Goal: Task Accomplishment & Management: Manage account settings

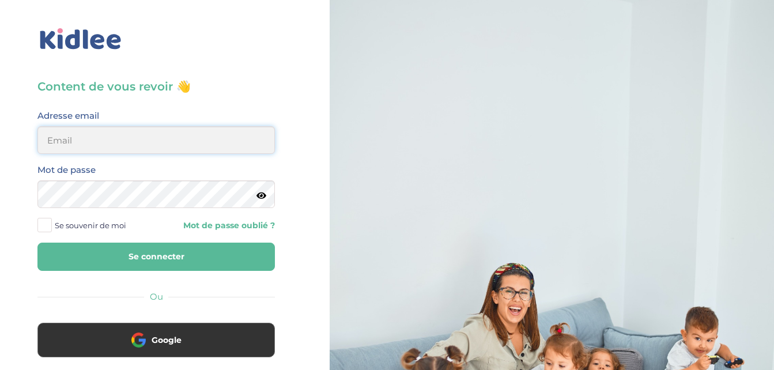
click at [108, 141] on input "email" at bounding box center [155, 140] width 237 height 28
click at [85, 146] on input "email" at bounding box center [155, 140] width 237 height 28
type input "chanellezabo@gmail.com"
click at [174, 251] on button "Se connecter" at bounding box center [155, 257] width 237 height 28
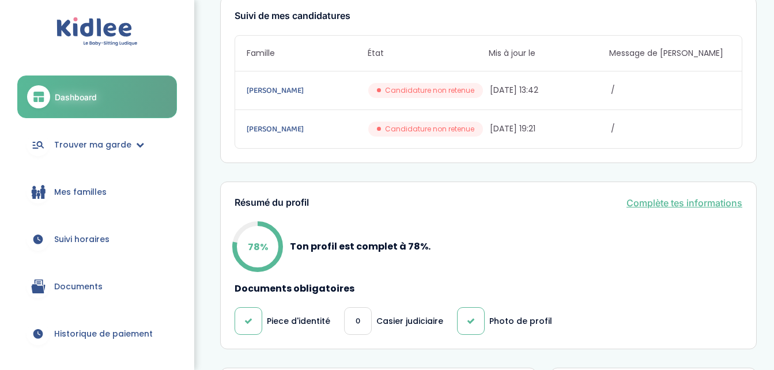
scroll to position [231, 0]
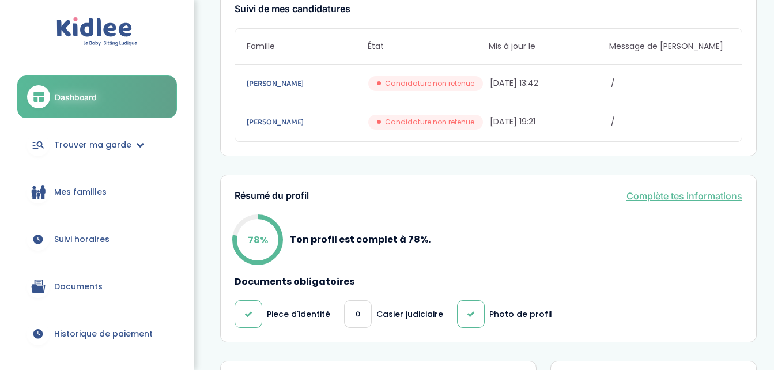
click at [87, 241] on span "Suivi horaires" at bounding box center [81, 239] width 55 height 12
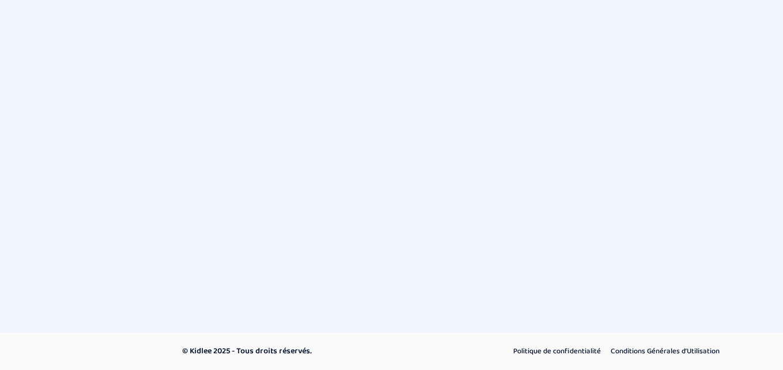
select select "septembre 2025"
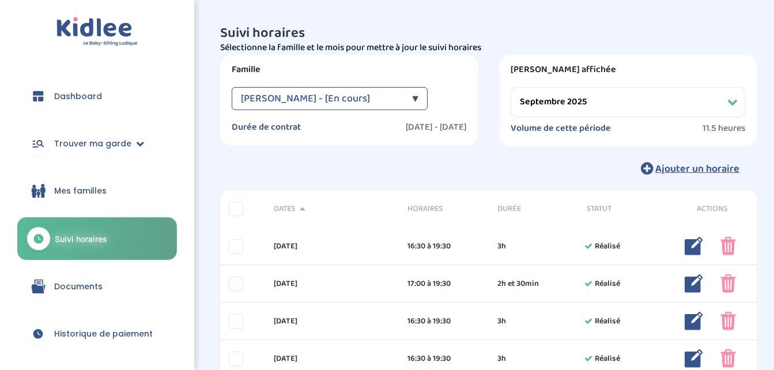
click at [114, 145] on span "Trouver ma garde" at bounding box center [92, 144] width 77 height 12
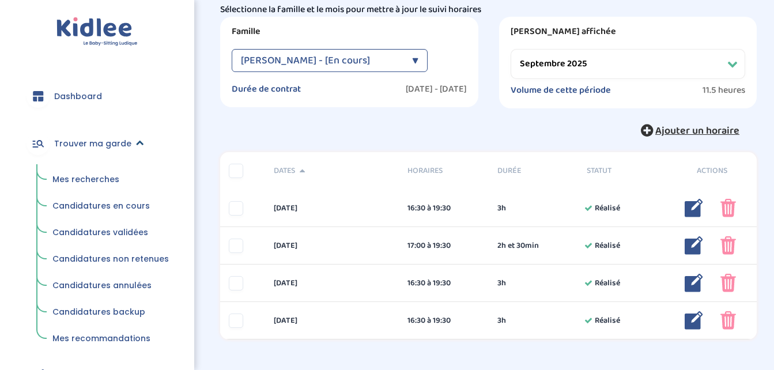
scroll to position [37, 0]
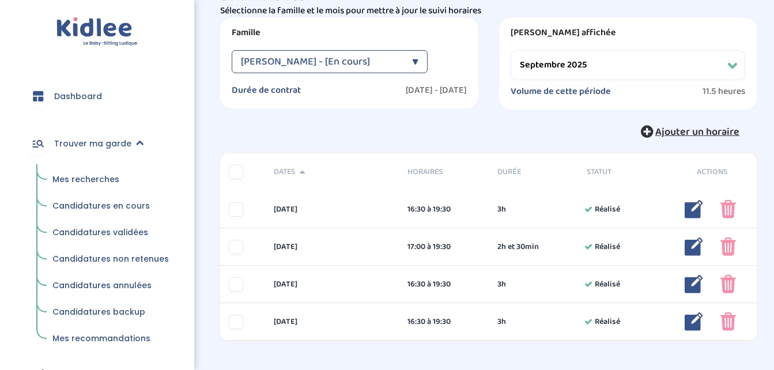
click at [682, 126] on span "Ajouter un horaire" at bounding box center [697, 132] width 84 height 16
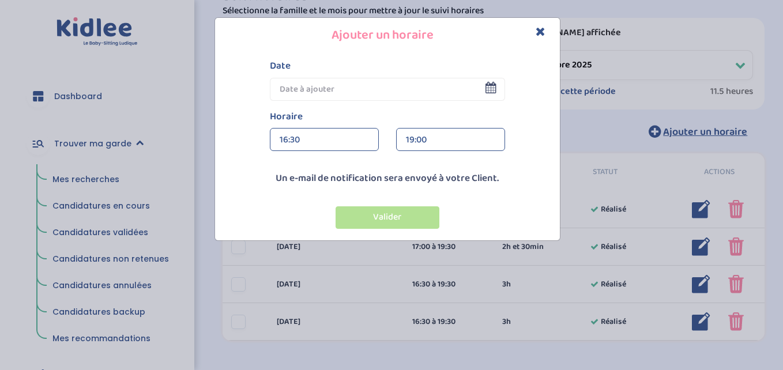
click at [481, 91] on input "text" at bounding box center [387, 89] width 235 height 23
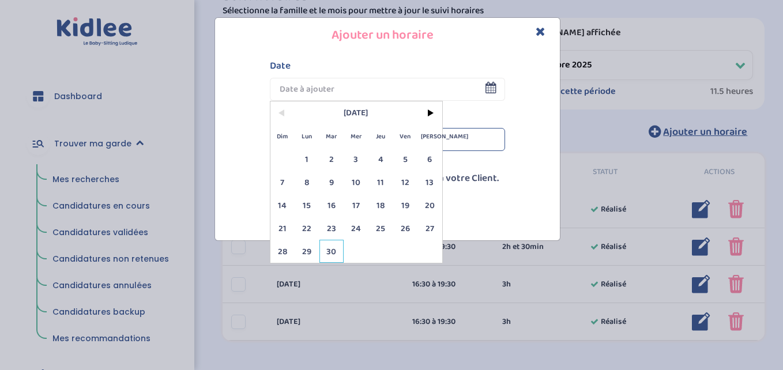
click at [333, 246] on span "30" at bounding box center [331, 251] width 25 height 23
type input "30 Sep 2025"
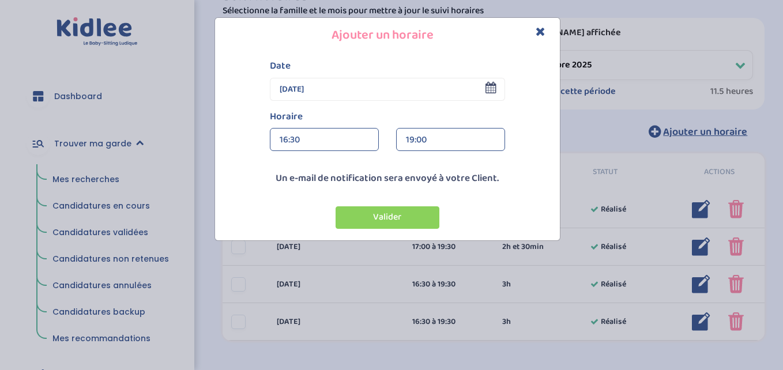
click at [540, 28] on icon "Close" at bounding box center [540, 31] width 10 height 12
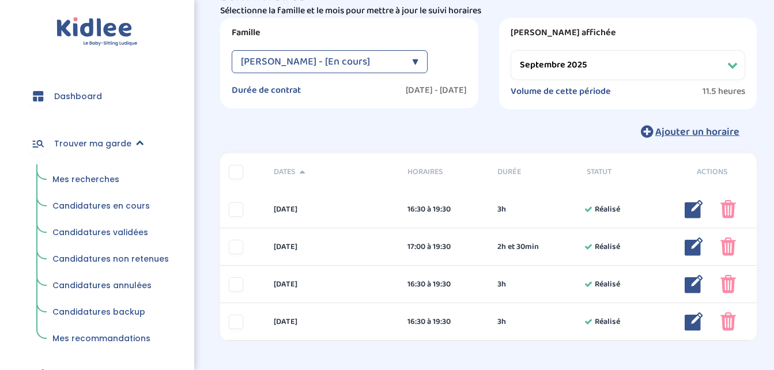
click at [131, 144] on link "Trouver ma garde" at bounding box center [97, 143] width 160 height 41
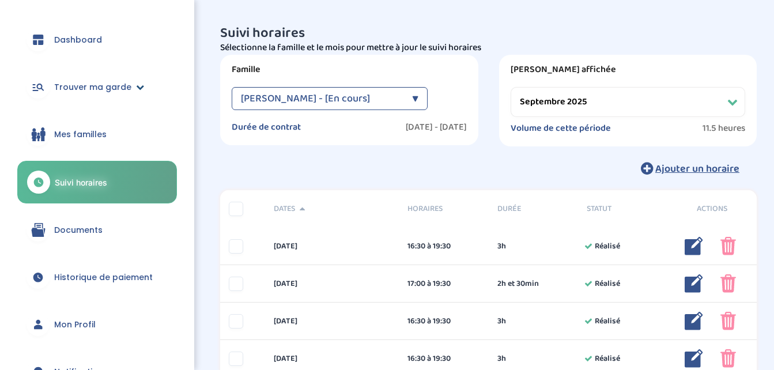
scroll to position [56, 0]
click at [103, 40] on link "Dashboard" at bounding box center [97, 40] width 160 height 41
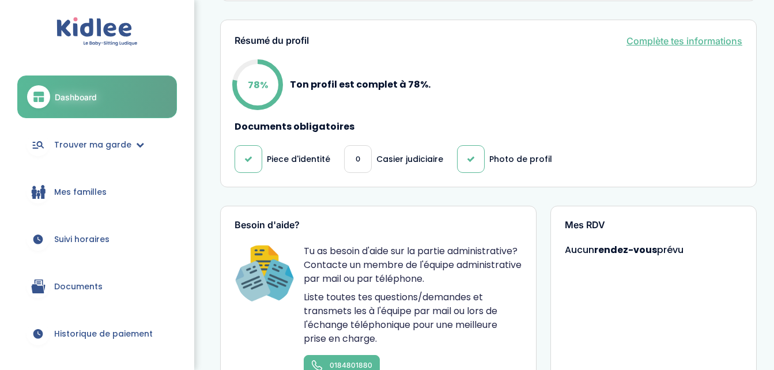
scroll to position [379, 0]
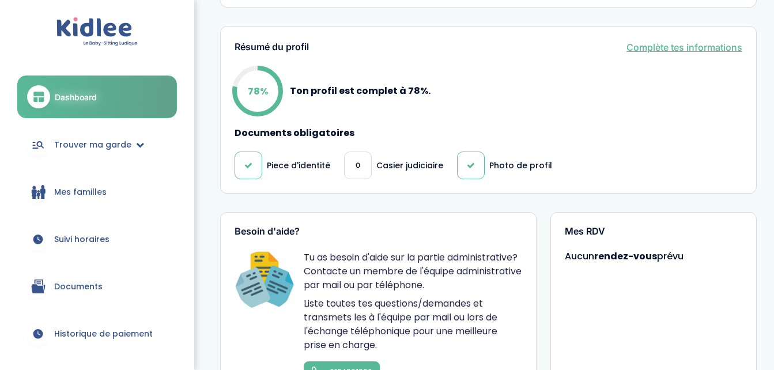
click at [99, 142] on span "Trouver ma garde" at bounding box center [92, 145] width 77 height 12
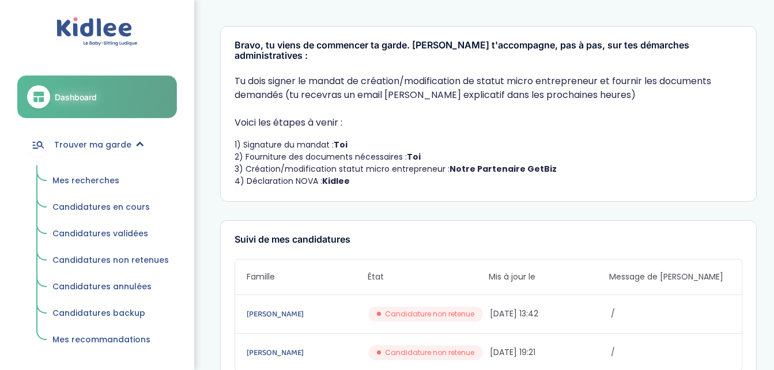
click at [127, 144] on span "Trouver ma garde" at bounding box center [92, 145] width 77 height 12
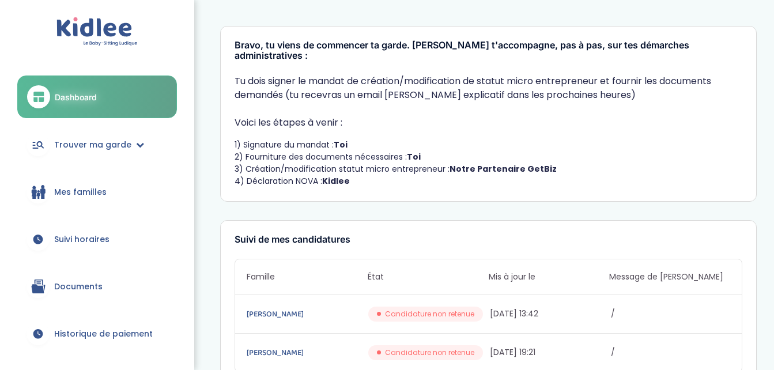
click at [95, 188] on span "Mes familles" at bounding box center [80, 192] width 52 height 12
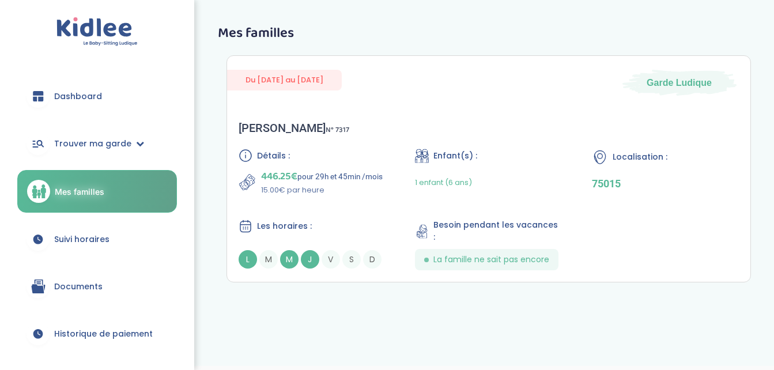
click at [97, 243] on span "Suivi horaires" at bounding box center [81, 239] width 55 height 12
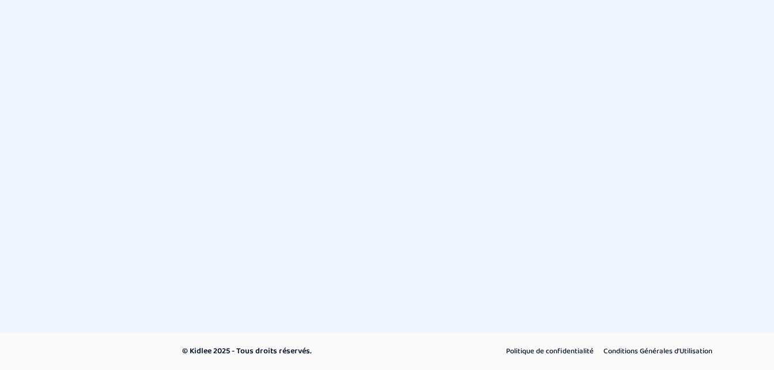
select select "septembre 2025"
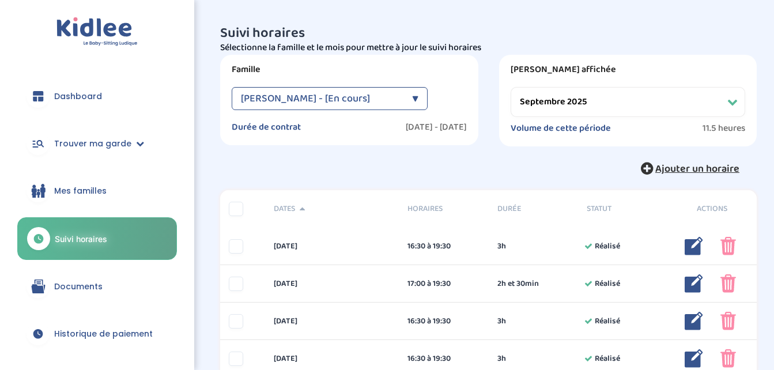
click at [689, 165] on span "Ajouter un horaire" at bounding box center [697, 169] width 84 height 16
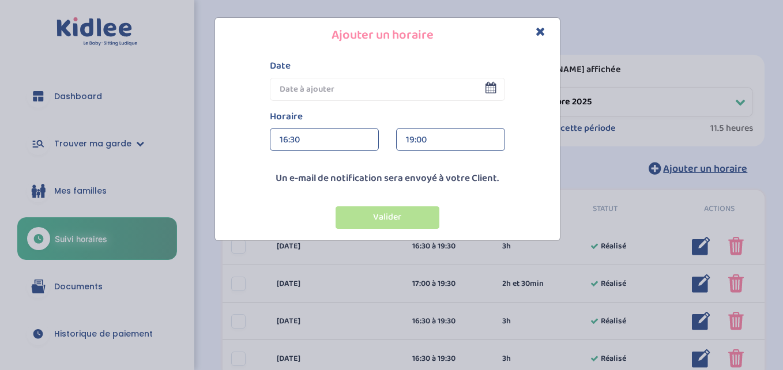
click at [496, 97] on input "text" at bounding box center [387, 89] width 235 height 23
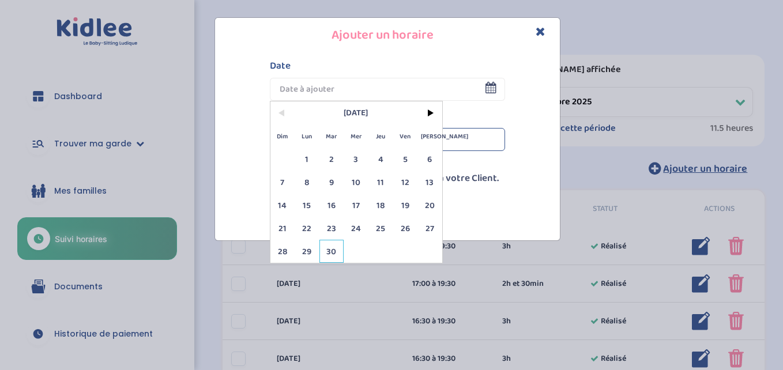
click at [335, 250] on span "30" at bounding box center [331, 251] width 25 height 23
type input "30 Sep 2025"
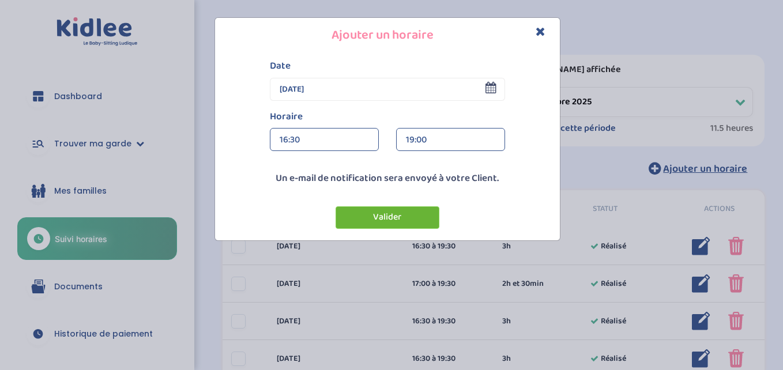
click at [401, 214] on button "Valider" at bounding box center [387, 217] width 104 height 22
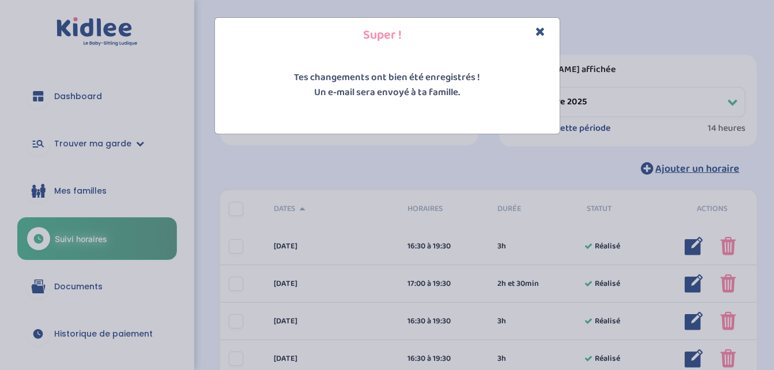
click at [539, 30] on icon "Close" at bounding box center [540, 31] width 10 height 12
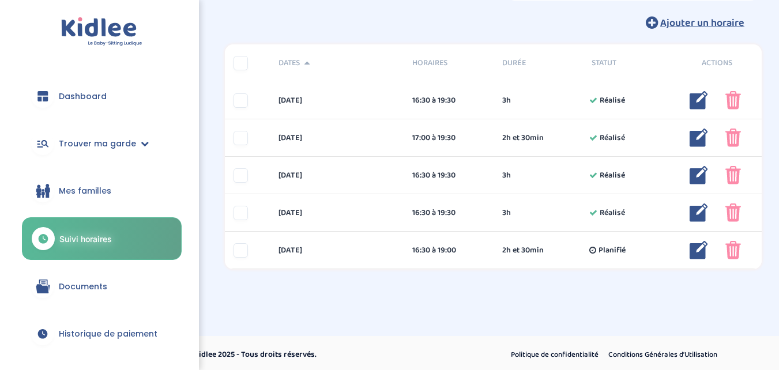
scroll to position [148, 0]
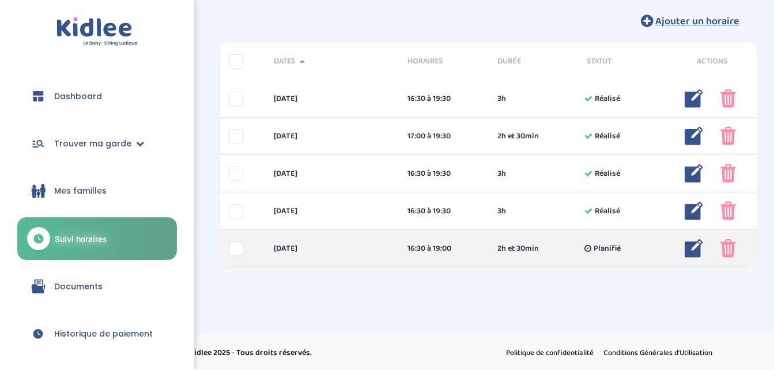
click at [697, 252] on img at bounding box center [694, 248] width 18 height 18
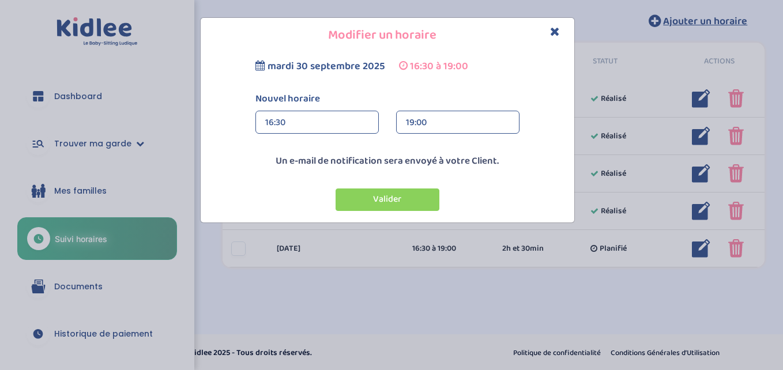
click at [443, 121] on div "19:00" at bounding box center [458, 122] width 104 height 23
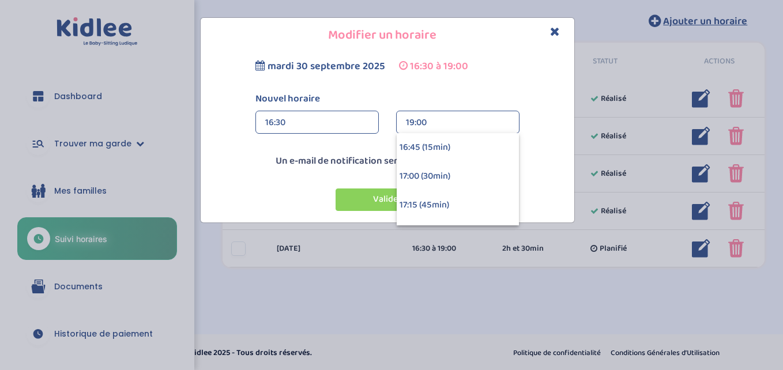
click at [452, 121] on div "19:00" at bounding box center [458, 122] width 104 height 23
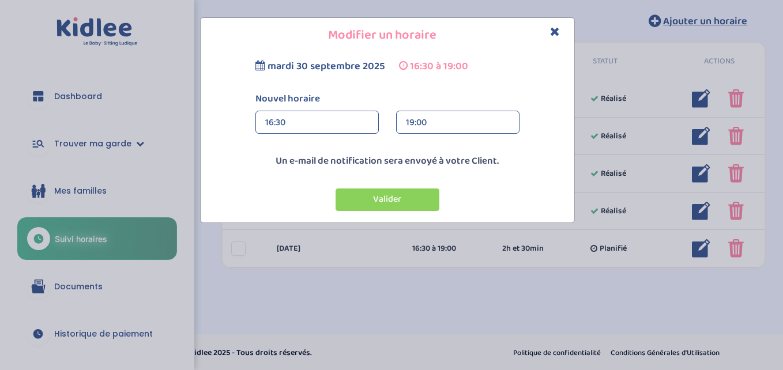
click at [452, 121] on div "19:00" at bounding box center [458, 122] width 104 height 23
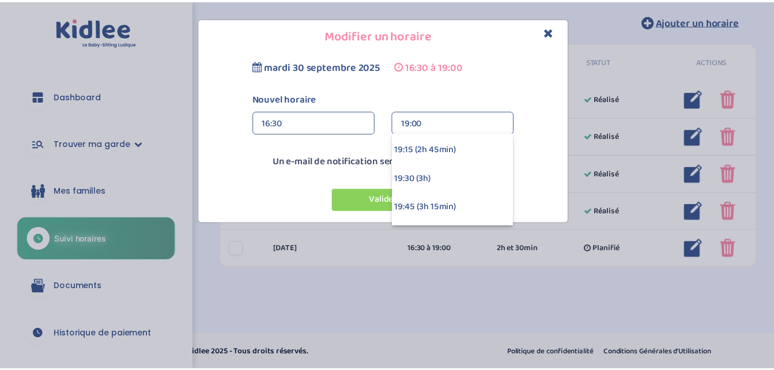
scroll to position [287, 0]
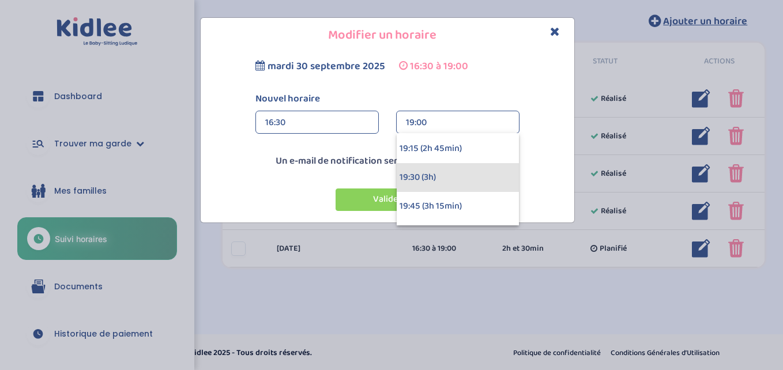
click at [446, 177] on div "19:30 (3h)" at bounding box center [457, 177] width 122 height 29
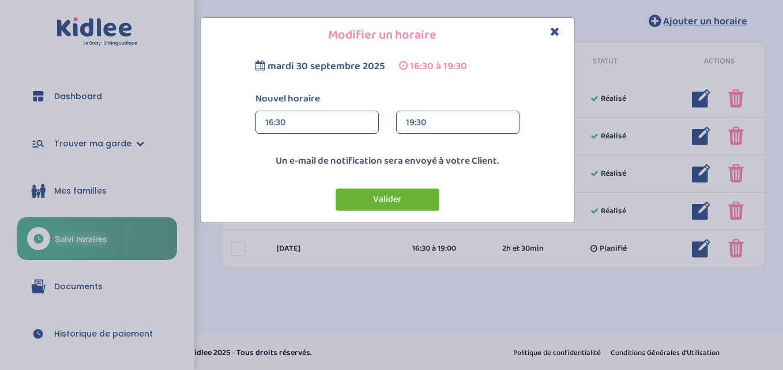
drag, startPoint x: 392, startPoint y: 183, endPoint x: 392, endPoint y: 199, distance: 16.1
click at [392, 199] on div "Valider" at bounding box center [387, 195] width 368 height 43
click at [392, 199] on button "Valider" at bounding box center [387, 199] width 104 height 22
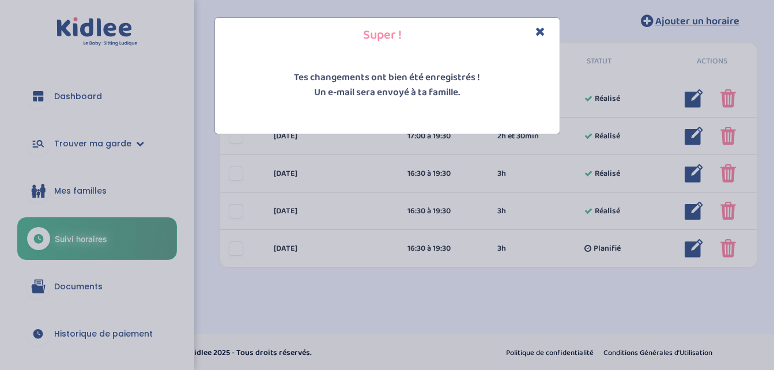
click at [540, 31] on icon "Close" at bounding box center [540, 31] width 10 height 12
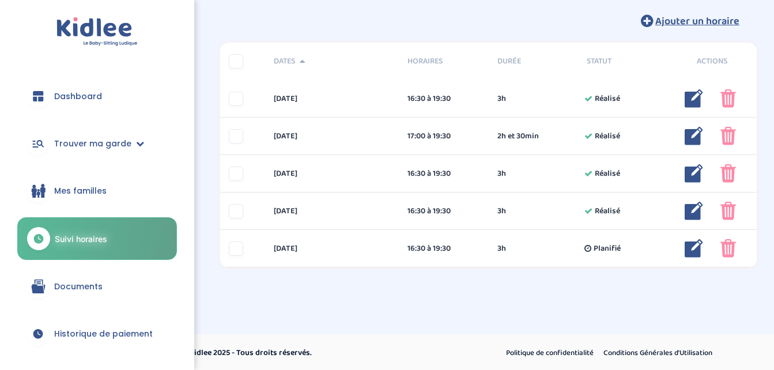
click at [439, 317] on div "trouver ma garde Dashboard Mon profil Mes famille Mes documents Dashboard Trouv…" at bounding box center [387, 111] width 774 height 519
click at [76, 196] on span "Mes familles" at bounding box center [80, 191] width 52 height 12
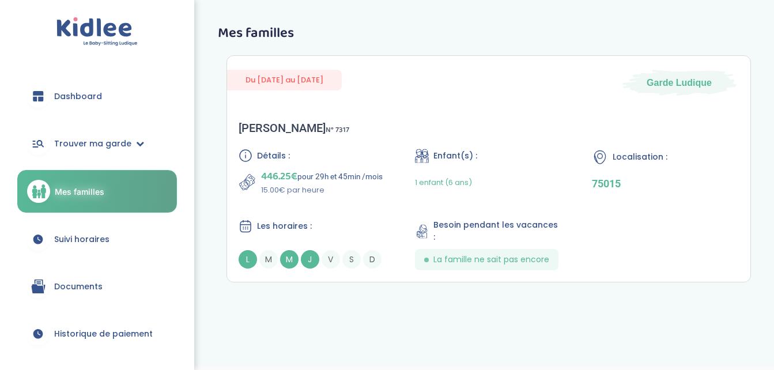
click at [86, 96] on span "Dashboard" at bounding box center [78, 96] width 48 height 12
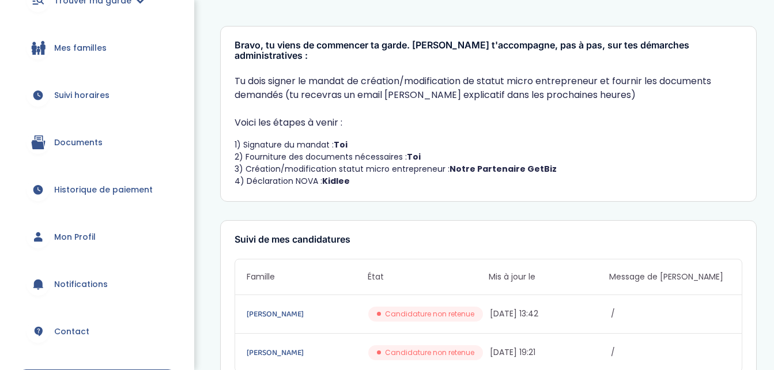
scroll to position [171, 0]
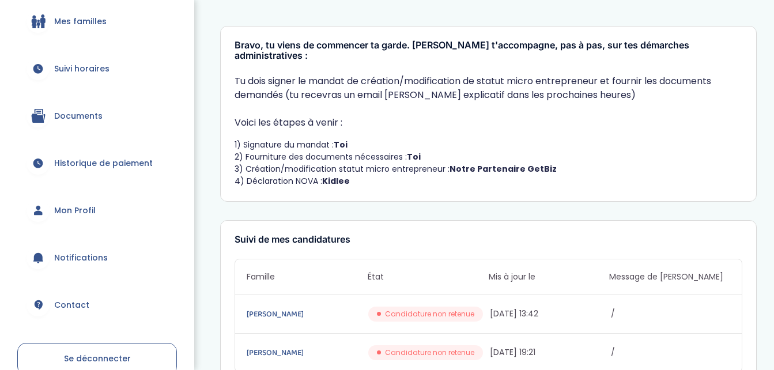
click at [93, 72] on span "Suivi horaires" at bounding box center [81, 69] width 55 height 12
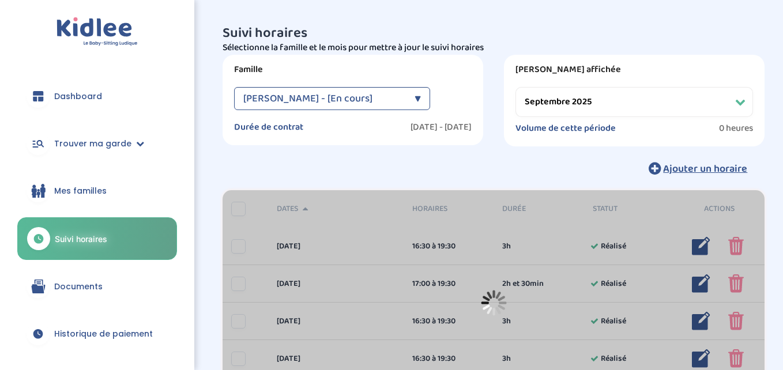
select select "septembre 2025"
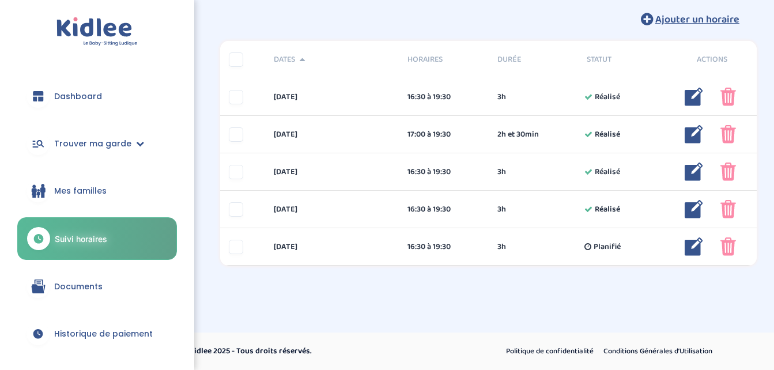
scroll to position [233, 0]
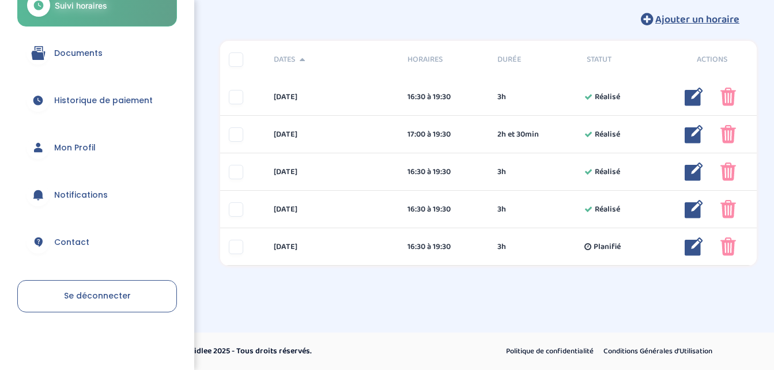
click at [129, 293] on link "Se déconnecter" at bounding box center [97, 296] width 160 height 32
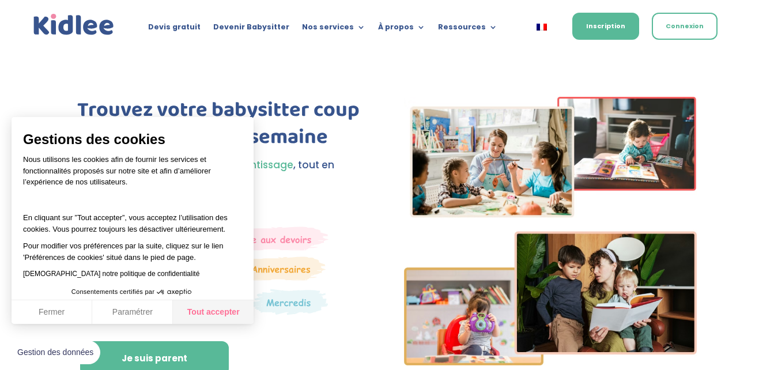
click at [206, 315] on button "Tout accepter" at bounding box center [213, 312] width 81 height 24
